Goal: Task Accomplishment & Management: Manage account settings

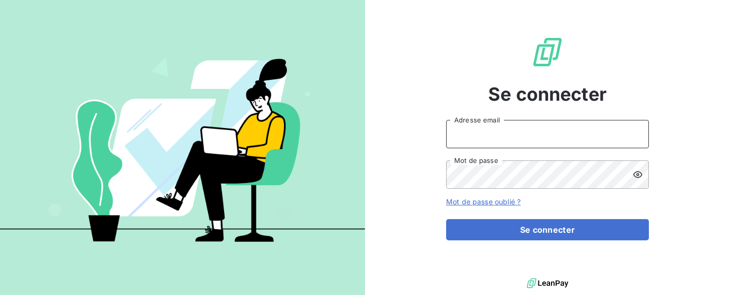
click at [528, 126] on input "Adresse email" at bounding box center [547, 134] width 203 height 28
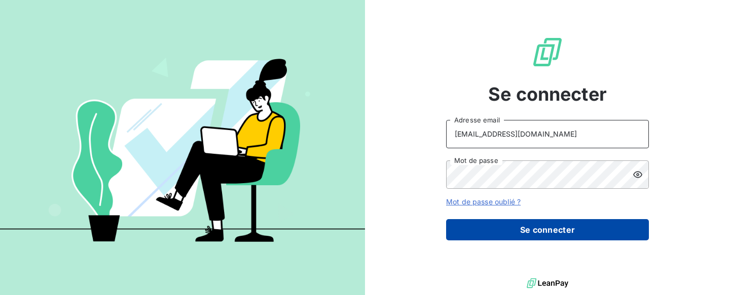
type input "[EMAIL_ADDRESS][DOMAIN_NAME]"
click at [539, 231] on button "Se connecter" at bounding box center [547, 229] width 203 height 21
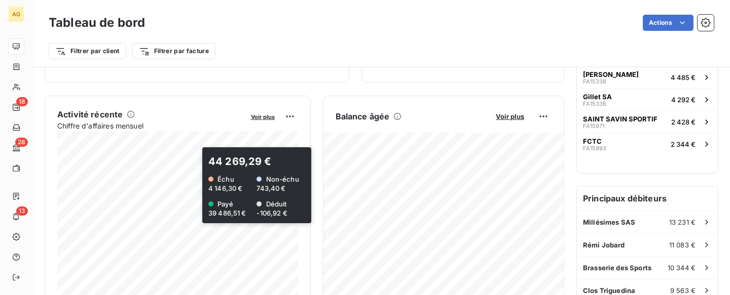
scroll to position [210, 0]
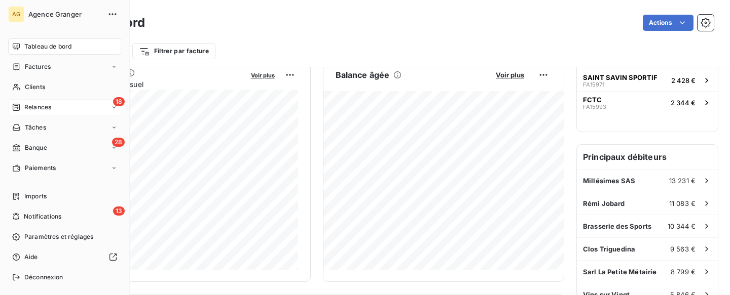
click at [43, 109] on span "Relances" at bounding box center [37, 107] width 27 height 9
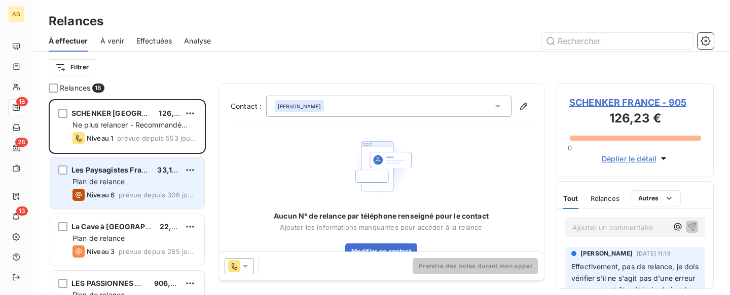
click at [166, 183] on div "Plan de relance" at bounding box center [134, 182] width 124 height 10
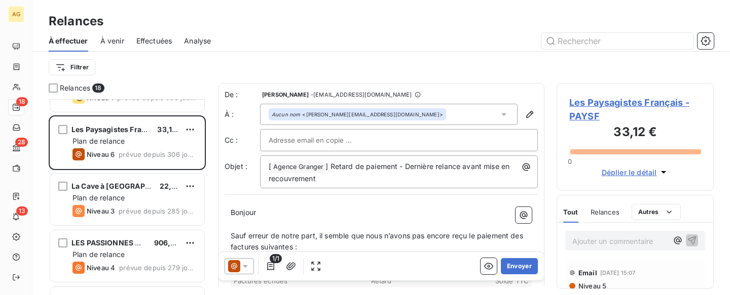
scroll to position [53, 0]
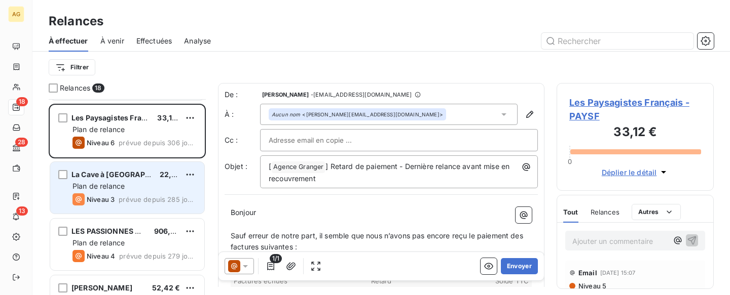
click at [131, 180] on div "La Cave à Nicoud 22,64 € Plan de relance Niveau 3 prévue depuis 285 jours" at bounding box center [127, 188] width 154 height 52
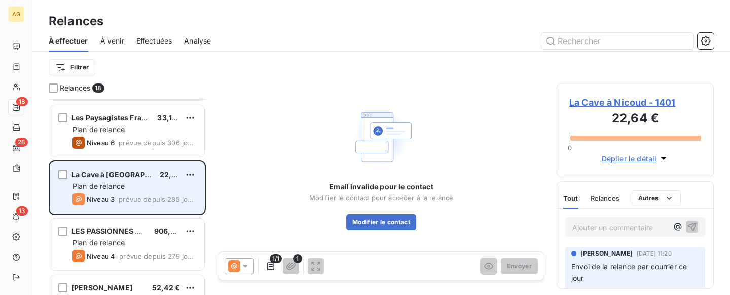
scroll to position [105, 0]
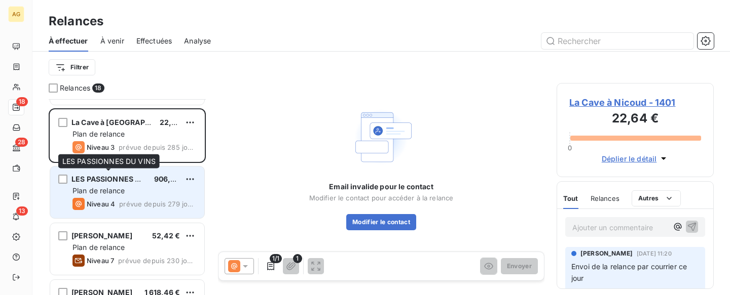
click at [130, 180] on span "LES PASSIONNES DU VINS" at bounding box center [117, 179] width 93 height 9
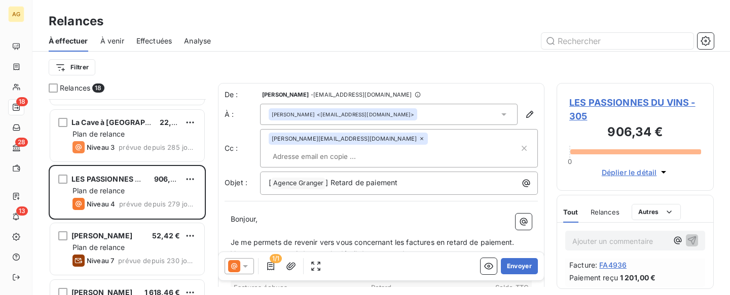
scroll to position [362, 0]
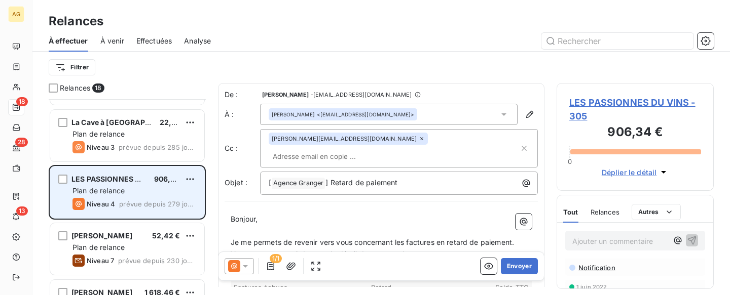
click at [123, 186] on span "Plan de relance" at bounding box center [98, 190] width 52 height 9
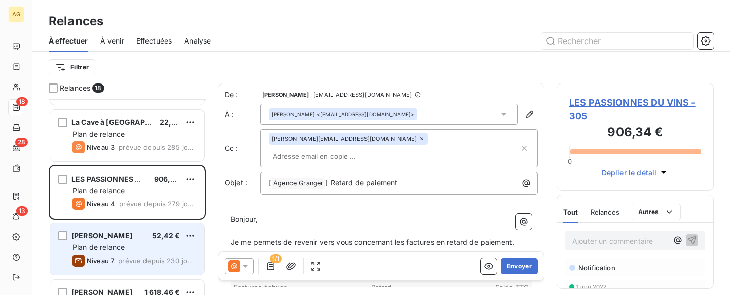
click at [130, 246] on div "Plan de relance" at bounding box center [134, 248] width 124 height 10
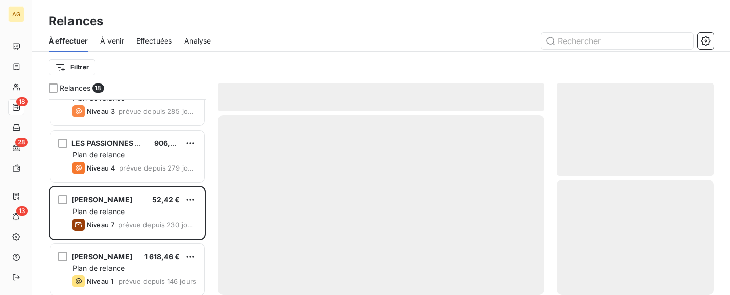
scroll to position [158, 0]
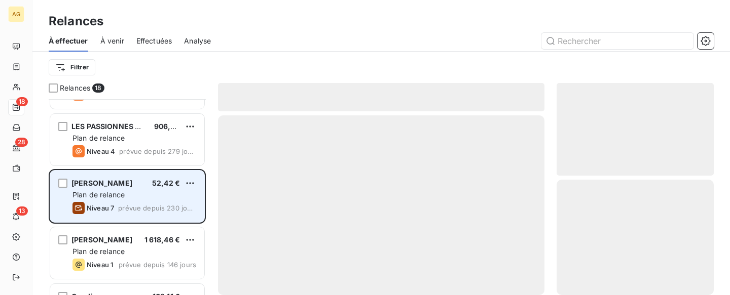
click at [127, 196] on div "Plan de relance" at bounding box center [134, 195] width 124 height 10
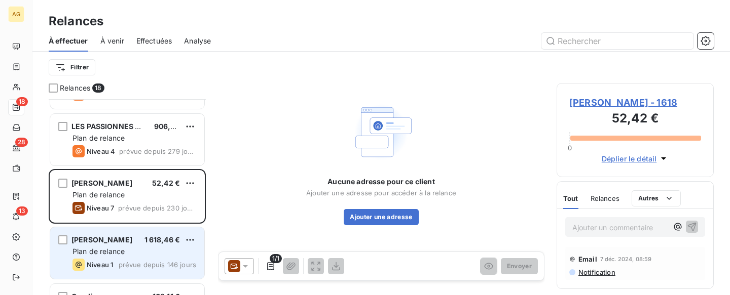
click at [158, 248] on div "Plan de relance" at bounding box center [134, 252] width 124 height 10
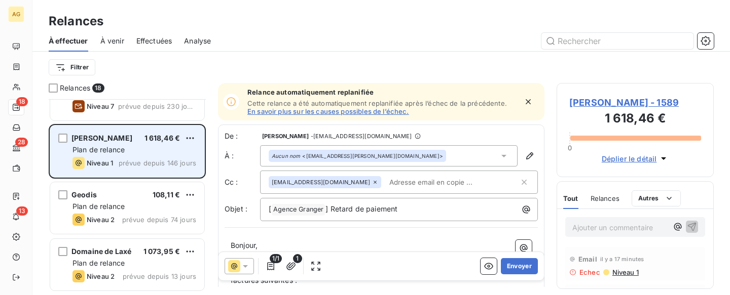
scroll to position [262, 0]
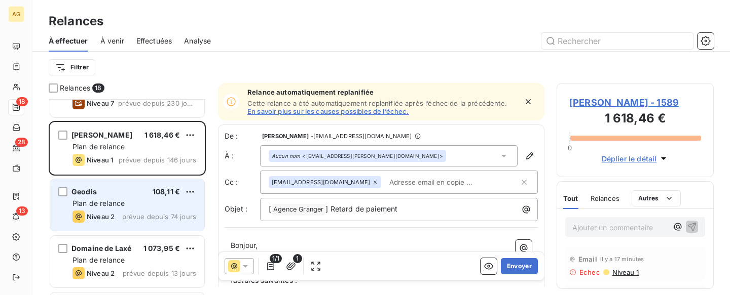
click at [134, 212] on div "Niveau 2 prévue depuis 74 jours" at bounding box center [134, 217] width 124 height 12
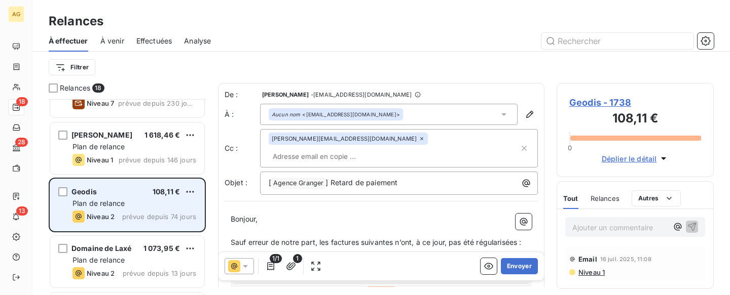
scroll to position [315, 0]
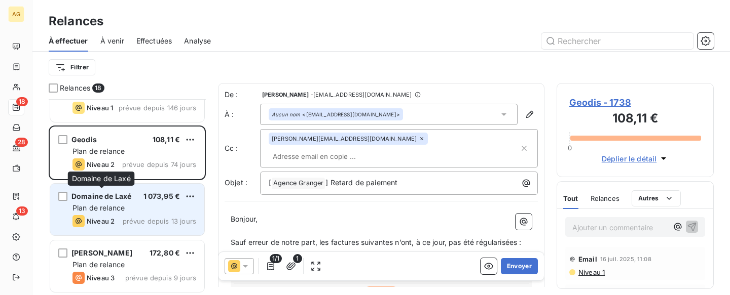
click at [129, 201] on div "Domaine de Laxé" at bounding box center [101, 197] width 60 height 10
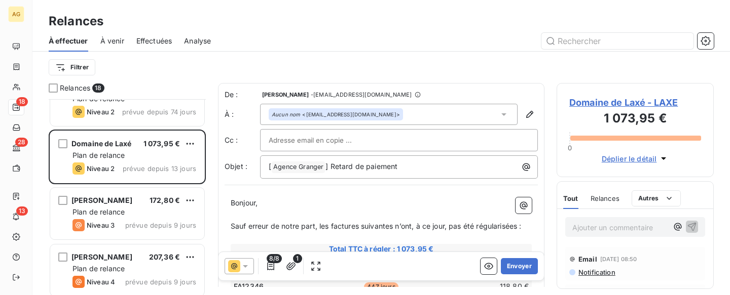
scroll to position [420, 0]
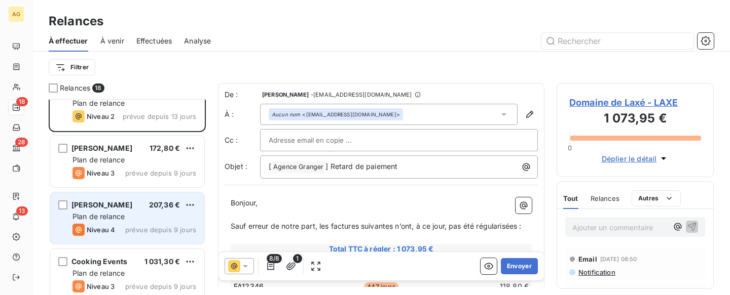
click at [147, 218] on div "Plan de relance" at bounding box center [134, 217] width 124 height 10
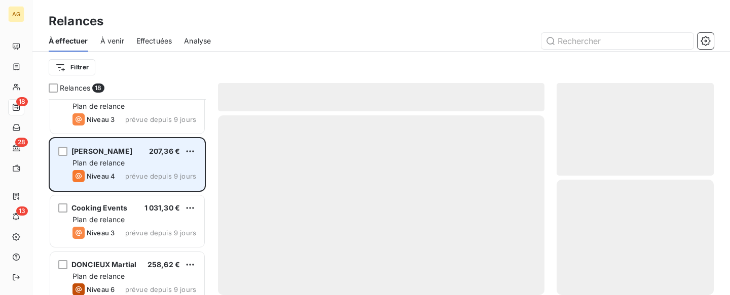
scroll to position [524, 0]
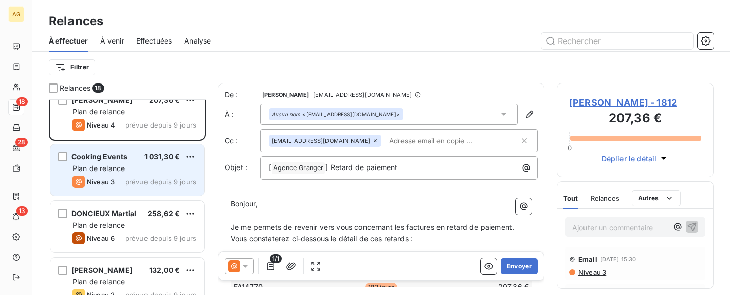
click at [139, 159] on div "Cooking Events 1 031,30 €" at bounding box center [134, 157] width 124 height 9
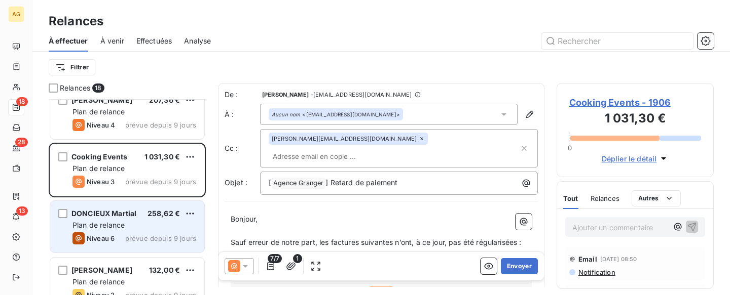
click at [135, 227] on div "Plan de relance" at bounding box center [134, 225] width 124 height 10
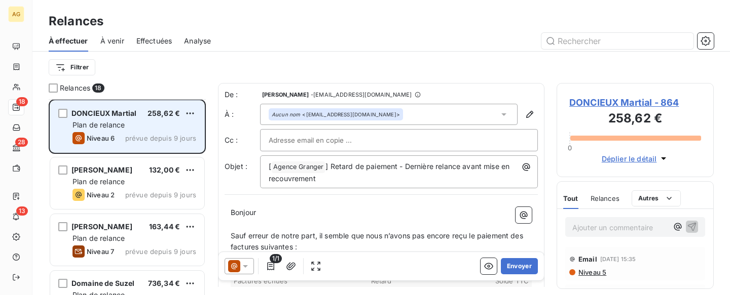
scroll to position [629, 0]
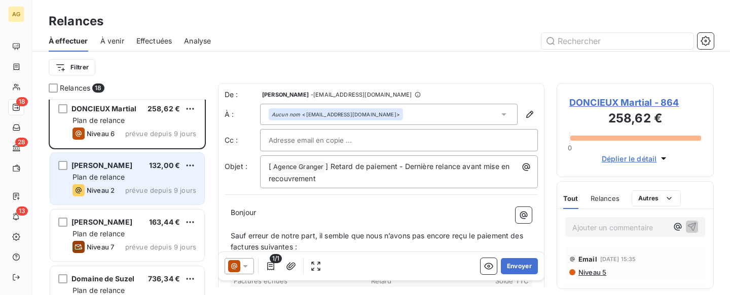
click at [134, 188] on span "prévue depuis 9 jours" at bounding box center [160, 190] width 71 height 8
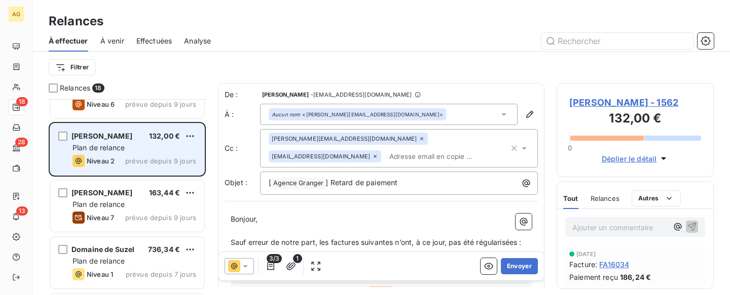
scroll to position [682, 0]
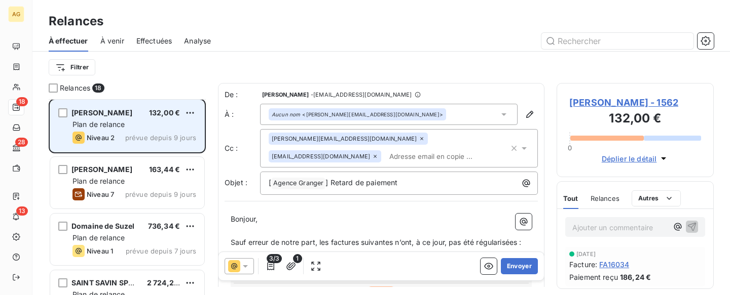
click at [134, 188] on div "Niveau 7 prévue depuis 9 jours" at bounding box center [134, 194] width 124 height 12
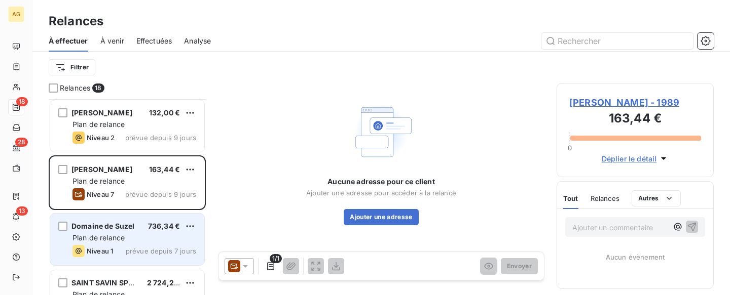
click at [162, 226] on span "736,34 €" at bounding box center [164, 226] width 32 height 9
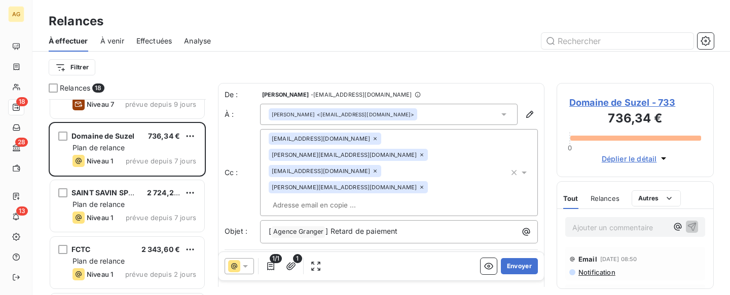
scroll to position [787, 0]
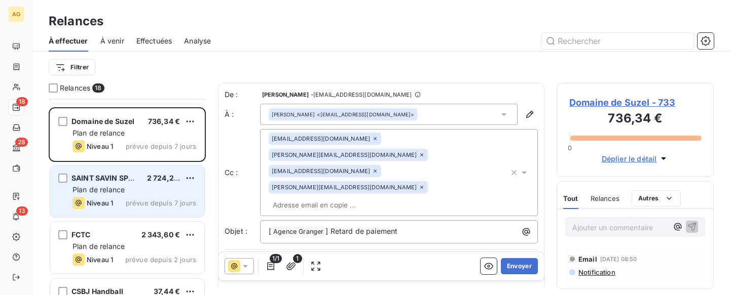
click at [146, 192] on div "Plan de relance" at bounding box center [134, 190] width 124 height 10
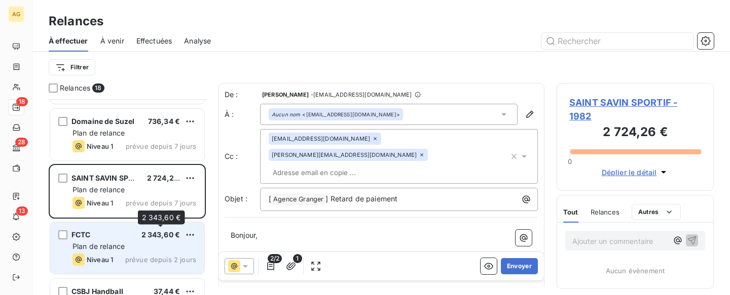
click at [152, 237] on span "2 343,60 €" at bounding box center [160, 235] width 39 height 9
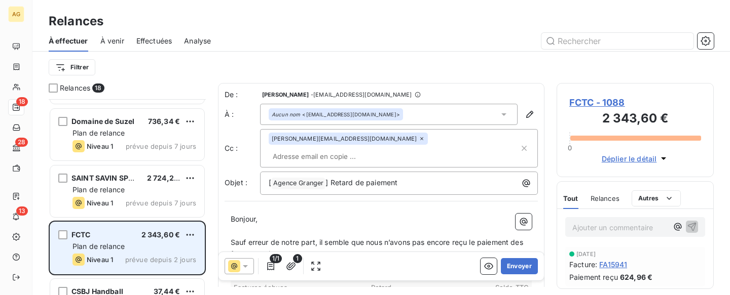
scroll to position [825, 0]
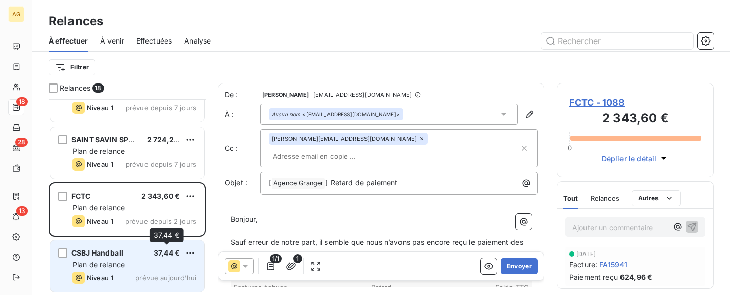
click at [165, 254] on span "37,44 €" at bounding box center [167, 253] width 26 height 9
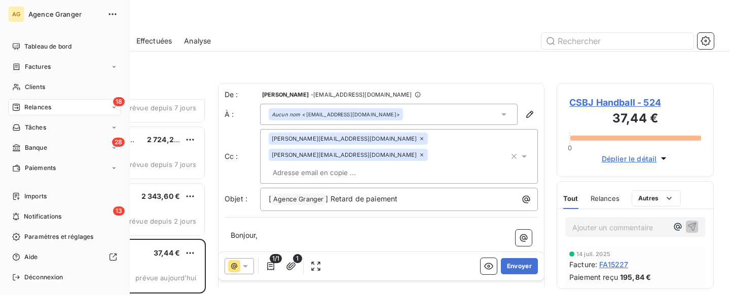
click at [42, 106] on span "Relances" at bounding box center [37, 107] width 27 height 9
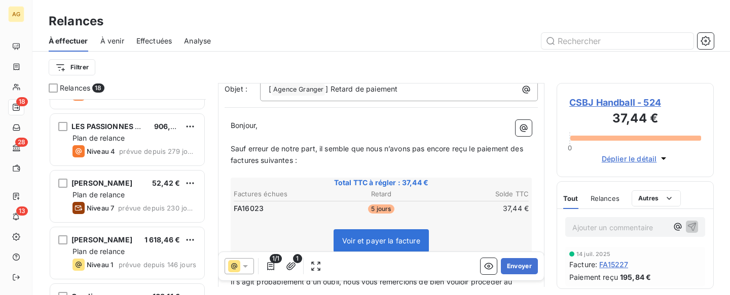
scroll to position [6, 0]
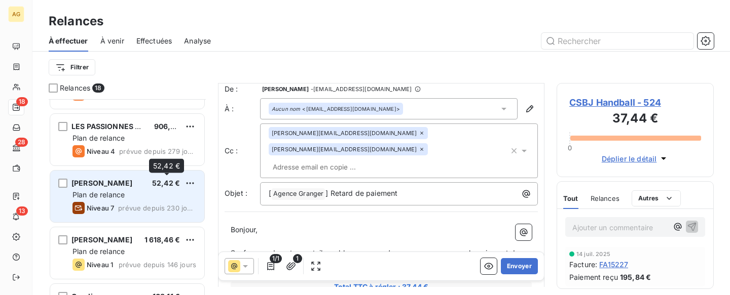
click at [154, 187] on span "52,42 €" at bounding box center [166, 183] width 28 height 9
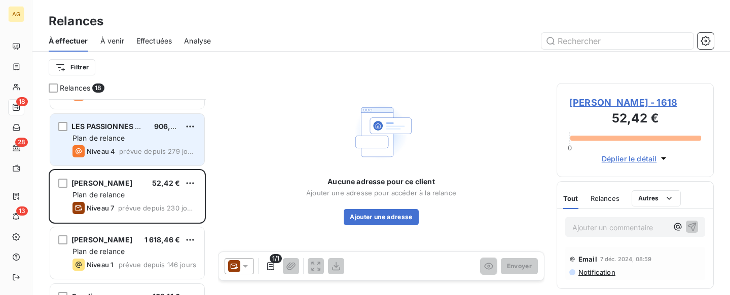
click at [140, 132] on div "LES PASSIONNES DU VINS 906,34 € Plan de relance Niveau 4 prévue depuis 279 jours" at bounding box center [127, 140] width 154 height 52
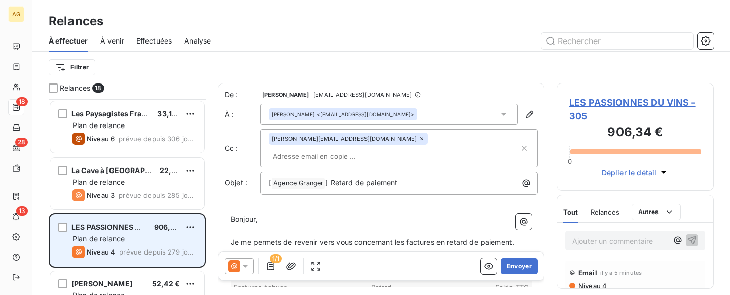
scroll to position [53, 0]
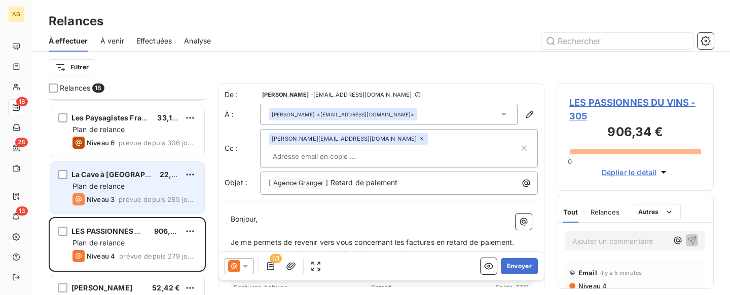
click at [176, 180] on div "La Cave à Nicoud 22,64 € Plan de relance Niveau 3 prévue depuis 285 jours" at bounding box center [127, 188] width 154 height 52
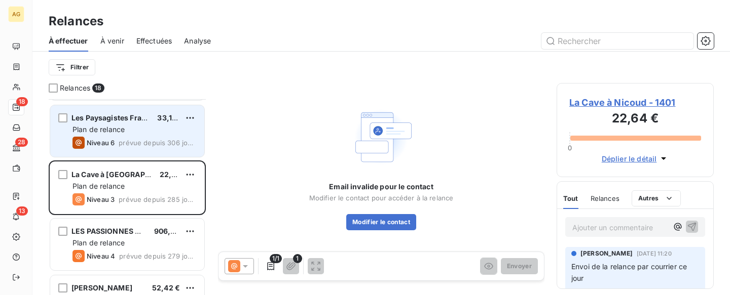
click at [158, 149] on div "Les Paysagistes Français 33,12 € Plan de relance Niveau 6 prévue depuis 306 jou…" at bounding box center [127, 131] width 154 height 52
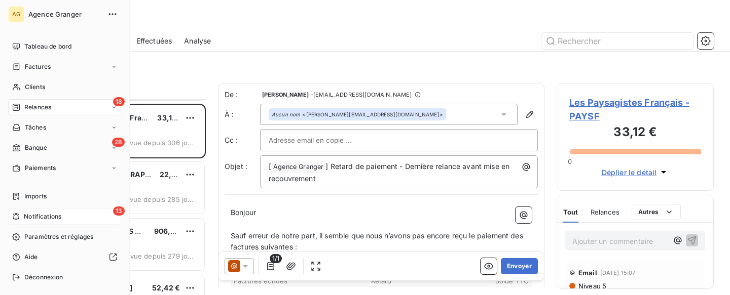
click at [33, 217] on span "Notifications" at bounding box center [42, 216] width 37 height 9
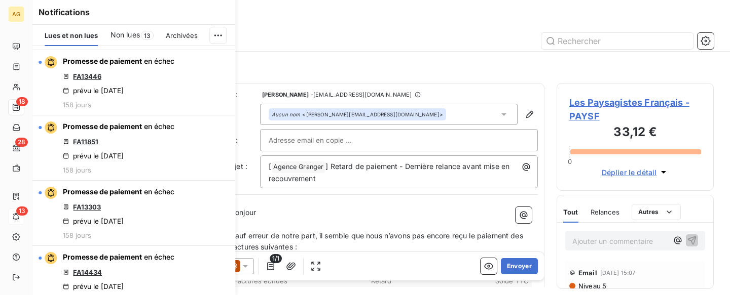
scroll to position [308, 0]
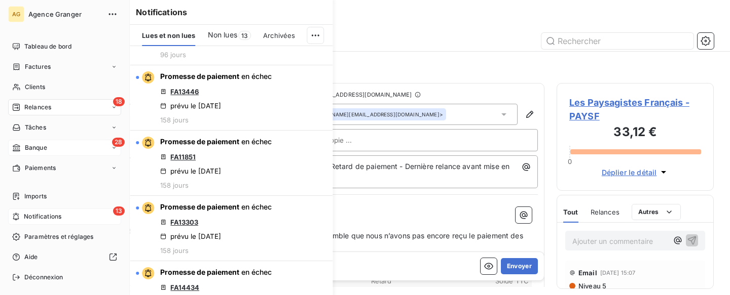
click at [32, 151] on span "Banque" at bounding box center [36, 147] width 22 height 9
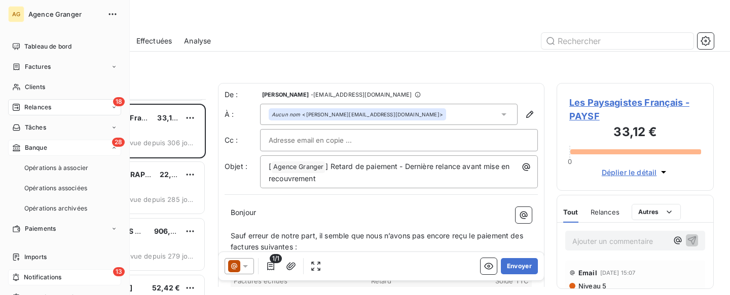
click at [35, 148] on span "Banque" at bounding box center [36, 147] width 22 height 9
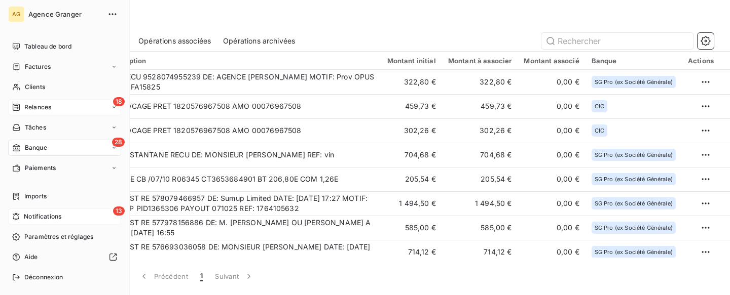
click at [25, 111] on span "Relances" at bounding box center [37, 107] width 27 height 9
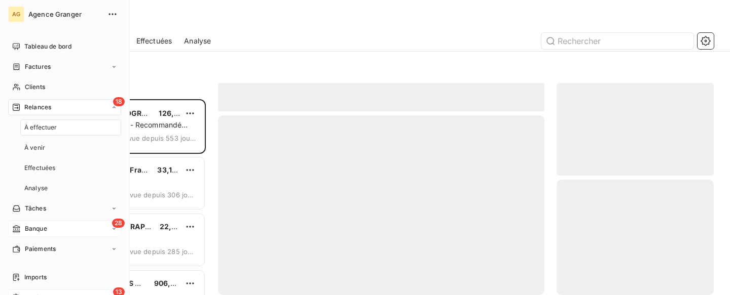
scroll to position [52, 0]
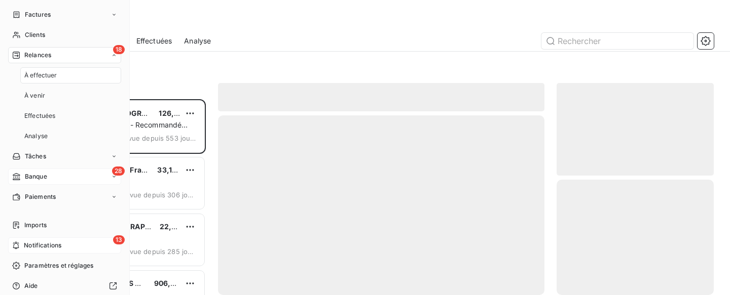
click at [51, 247] on span "Notifications" at bounding box center [42, 245] width 37 height 9
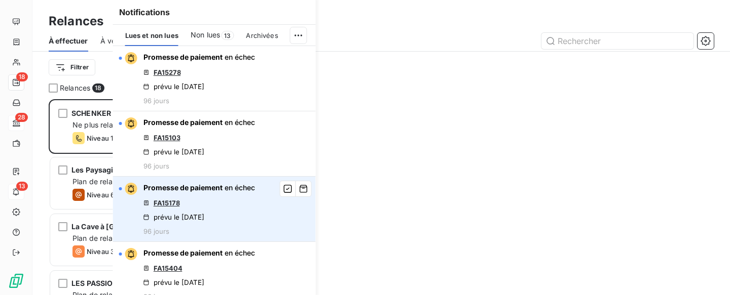
scroll to position [25, 0]
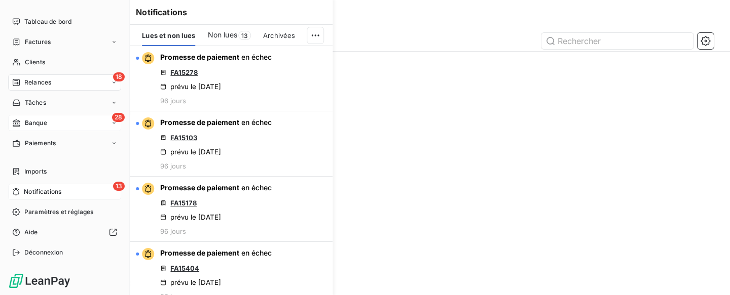
click at [117, 83] on icon at bounding box center [114, 83] width 6 height 6
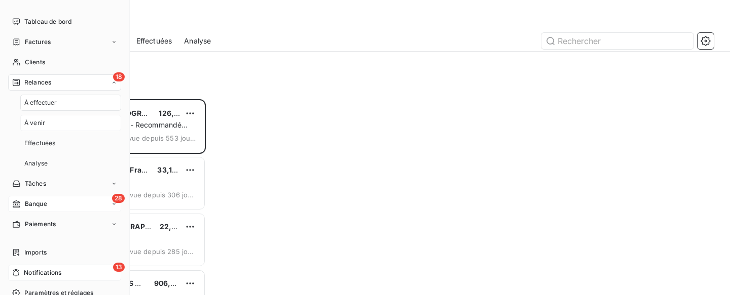
click at [46, 125] on div "À venir" at bounding box center [70, 123] width 101 height 16
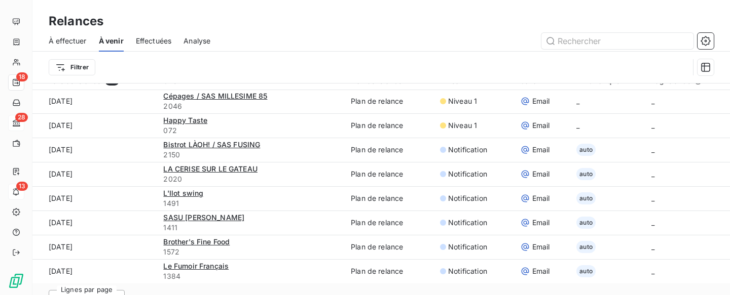
scroll to position [34, 0]
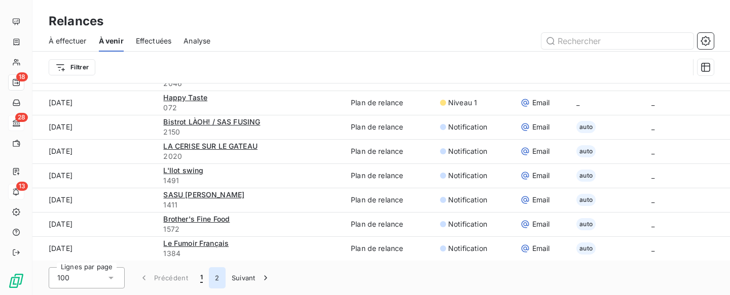
click at [218, 279] on button "2" at bounding box center [217, 278] width 16 height 21
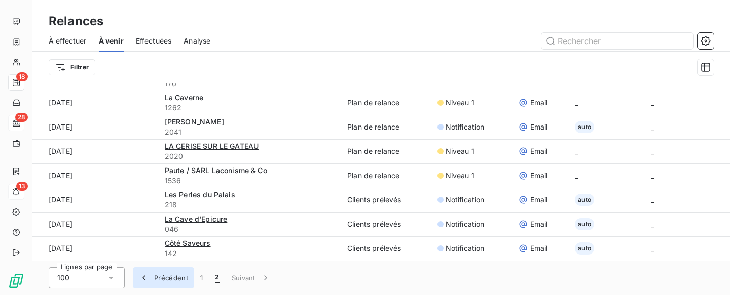
click at [145, 278] on icon "button" at bounding box center [144, 278] width 10 height 10
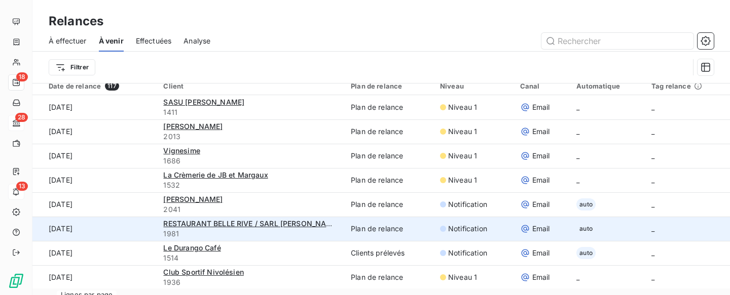
scroll to position [0, 0]
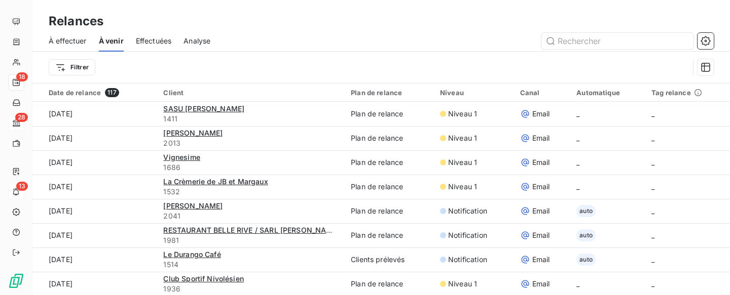
click at [147, 41] on span "Effectuées" at bounding box center [154, 41] width 36 height 10
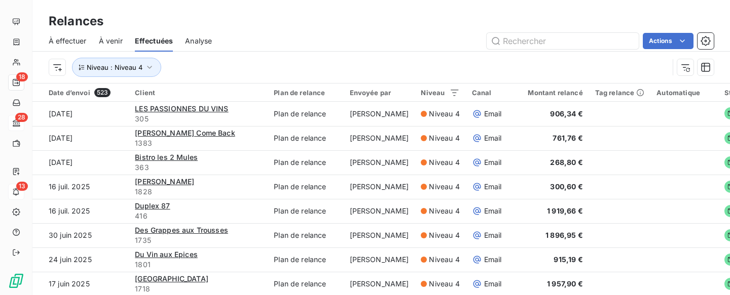
click at [199, 41] on span "Analyse" at bounding box center [198, 41] width 27 height 10
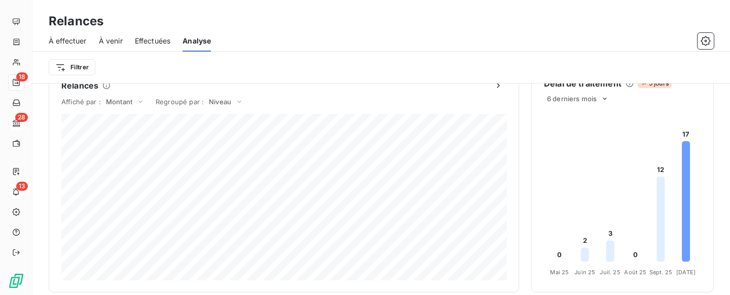
scroll to position [52, 0]
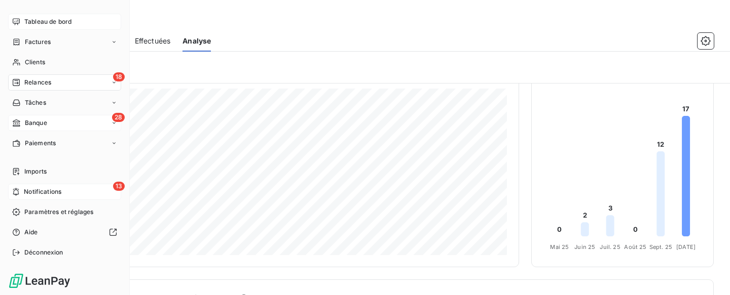
click at [62, 18] on span "Tableau de bord" at bounding box center [47, 21] width 47 height 9
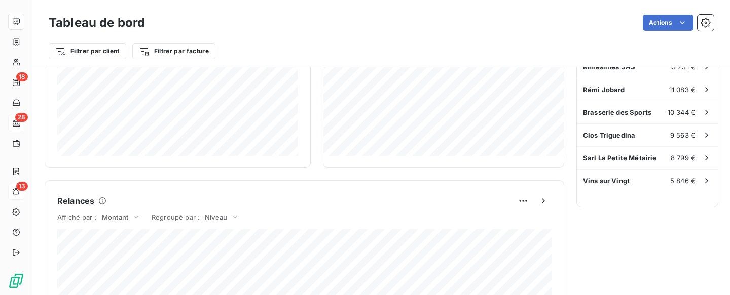
scroll to position [343, 0]
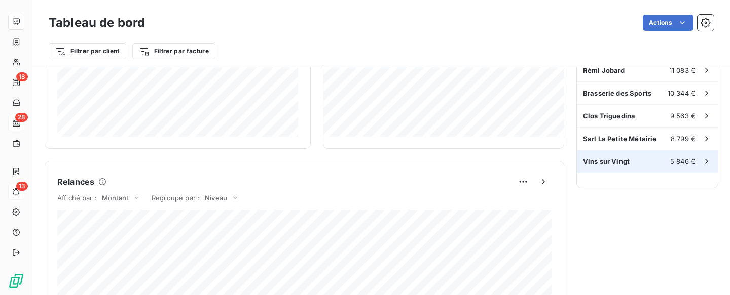
click at [652, 165] on div "Vins sur Vingt 5 846 €" at bounding box center [647, 161] width 141 height 22
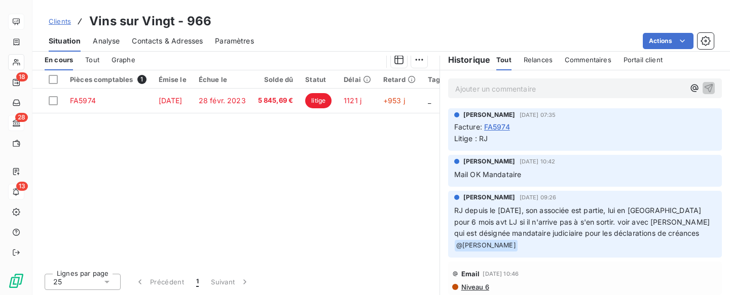
scroll to position [46, 0]
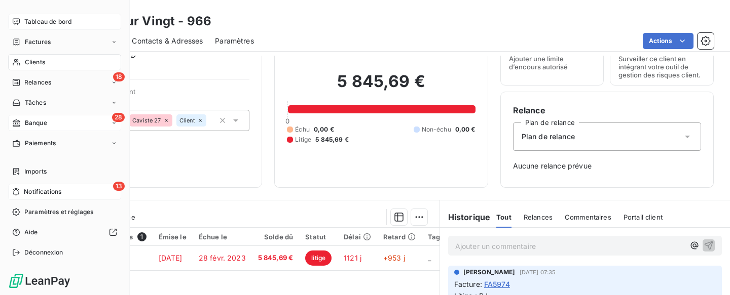
click at [56, 21] on span "Tableau de bord" at bounding box center [47, 21] width 47 height 9
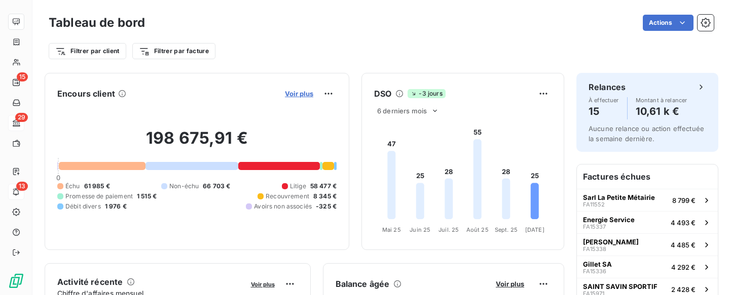
click at [300, 95] on span "Voir plus" at bounding box center [299, 94] width 28 height 8
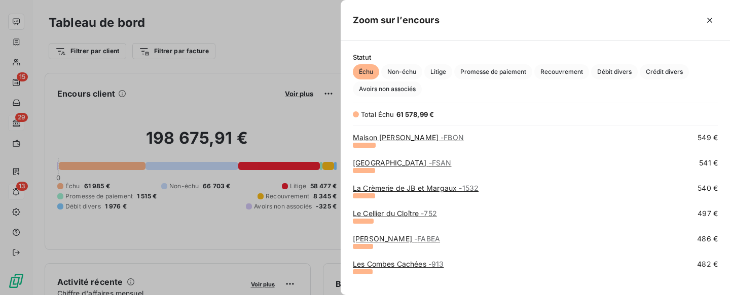
scroll to position [734, 0]
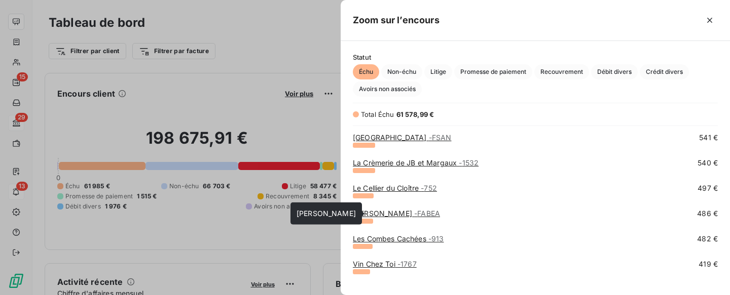
click at [394, 210] on link "[PERSON_NAME] - FABEA" at bounding box center [396, 213] width 87 height 9
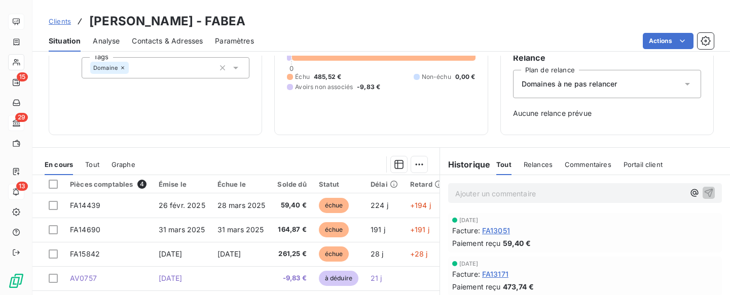
click at [494, 229] on span "FA13051" at bounding box center [496, 230] width 28 height 11
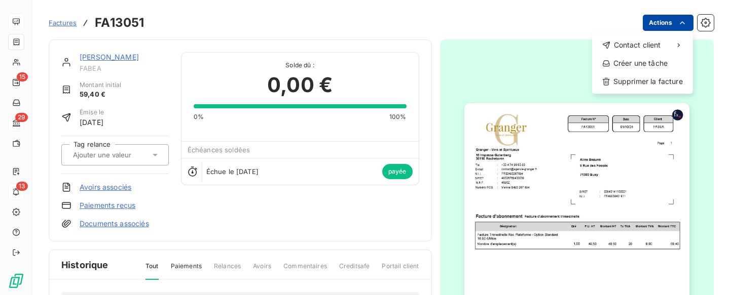
click at [682, 23] on html "AG 15 29 13 Factures FA13051 Actions Contact client Créer une tâche Supprimer l…" at bounding box center [365, 147] width 730 height 295
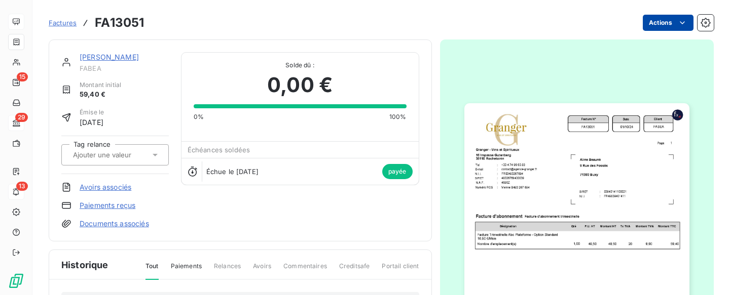
click at [682, 23] on html "AG 15 29 13 Factures FA13051 Actions [PERSON_NAME] FABEA Montant initial 59,40 …" at bounding box center [365, 147] width 730 height 295
click at [557, 191] on img "button" at bounding box center [576, 262] width 225 height 318
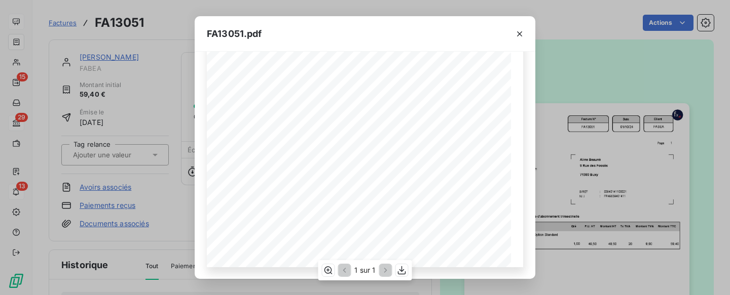
scroll to position [226, 0]
click at [402, 269] on icon "button" at bounding box center [402, 270] width 10 height 10
